Goal: Navigation & Orientation: Find specific page/section

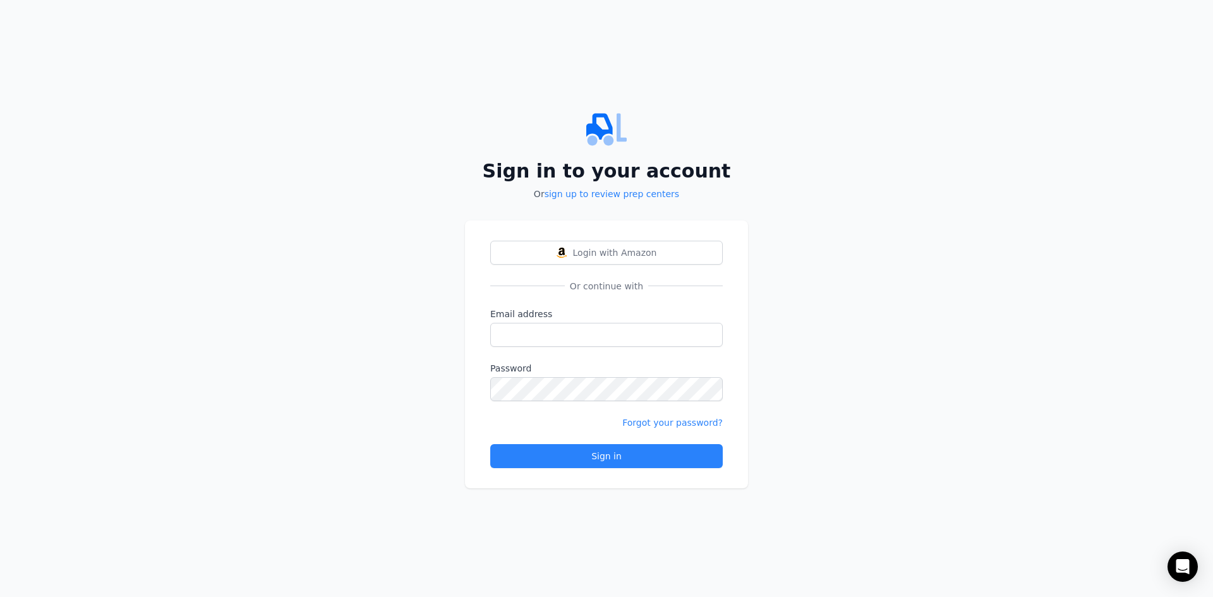
click at [640, 251] on span "Login with Amazon" at bounding box center [615, 252] width 84 height 13
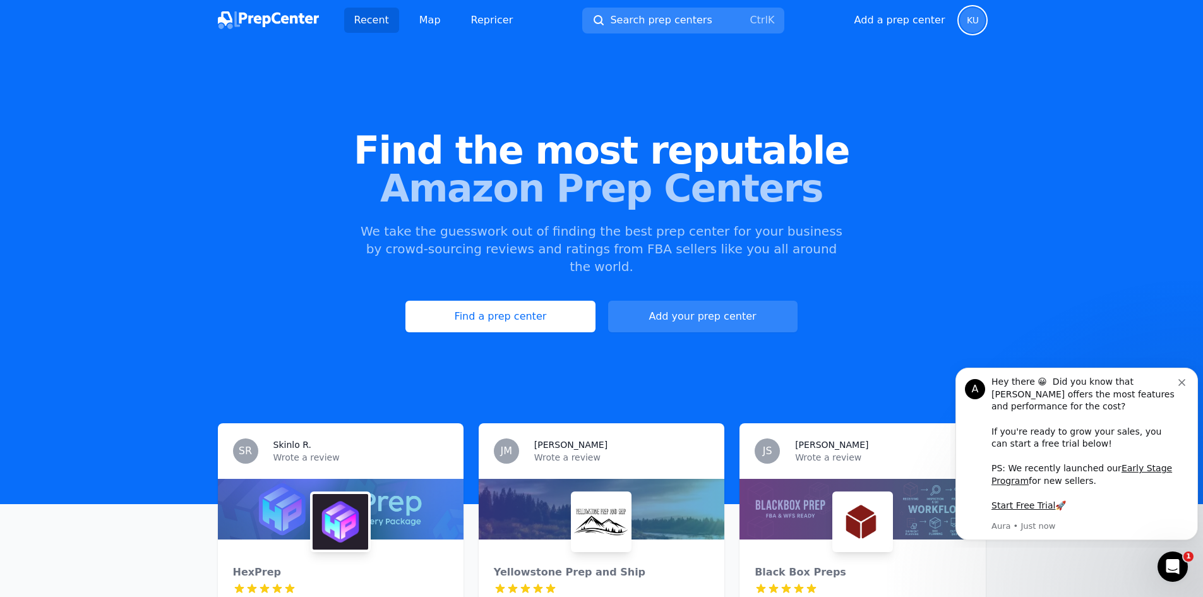
click at [976, 23] on span "KU" at bounding box center [973, 20] width 12 height 9
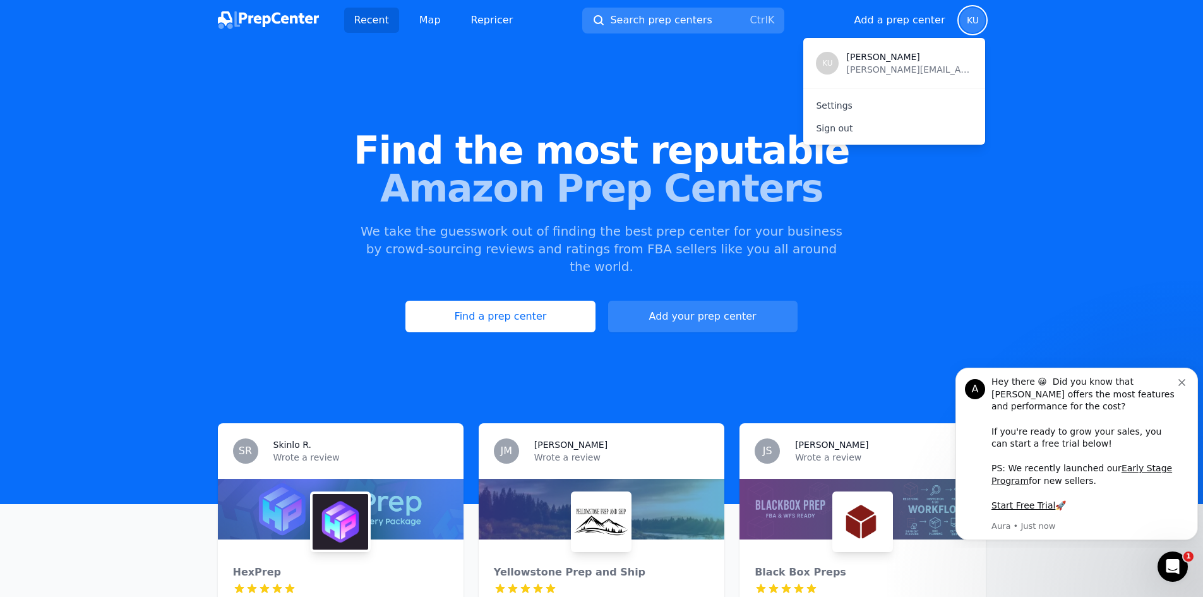
click at [977, 19] on span "KU" at bounding box center [973, 20] width 12 height 9
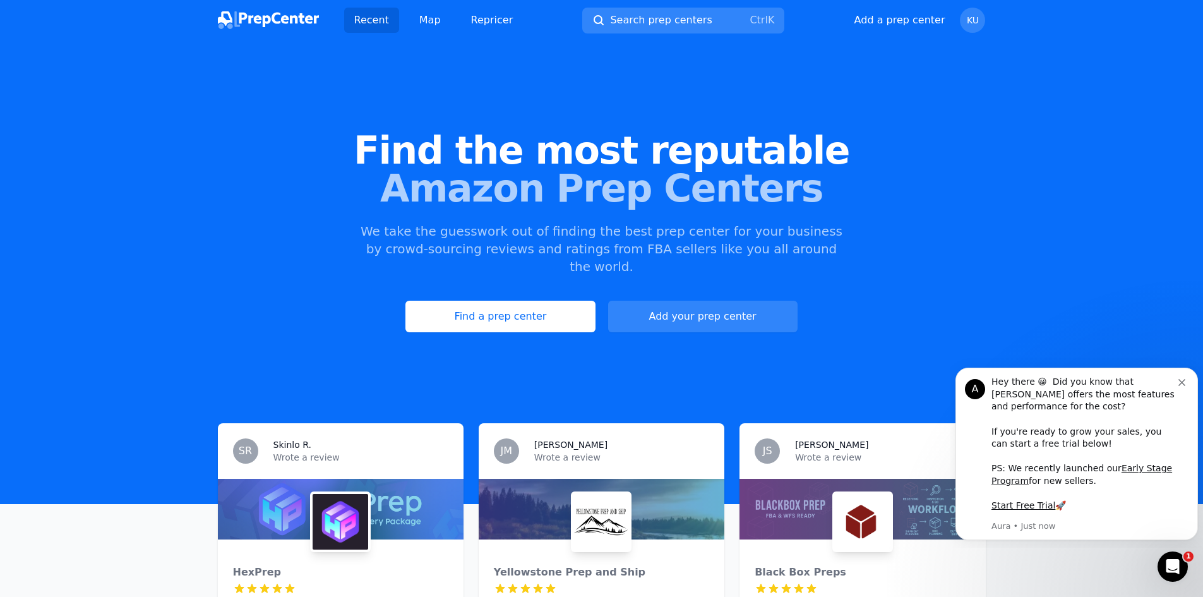
click at [1058, 74] on div "Find the most reputable Amazon Prep Centers We take the guesswork out of findin…" at bounding box center [601, 232] width 1203 height 342
click at [1183, 382] on icon "Dismiss notification" at bounding box center [1182, 382] width 7 height 7
